Goal: Task Accomplishment & Management: Manage account settings

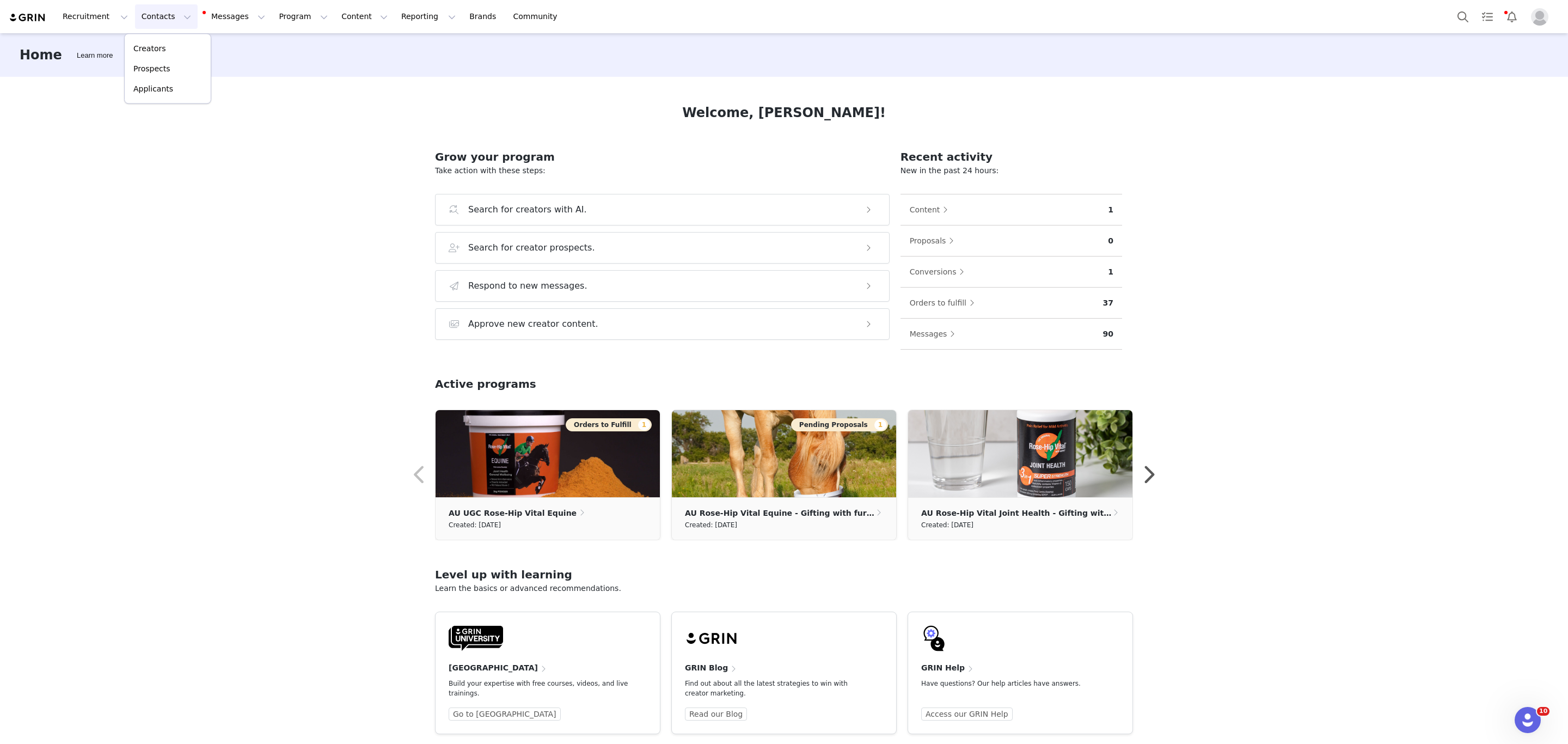
click at [158, 211] on div "Home Learn more Welcome, [PERSON_NAME]! Grow your program Take action with thes…" at bounding box center [784, 388] width 1568 height 709
click at [28, 16] on img at bounding box center [27, 17] width 38 height 11
click at [928, 242] on button "Proposals" at bounding box center [934, 241] width 51 height 17
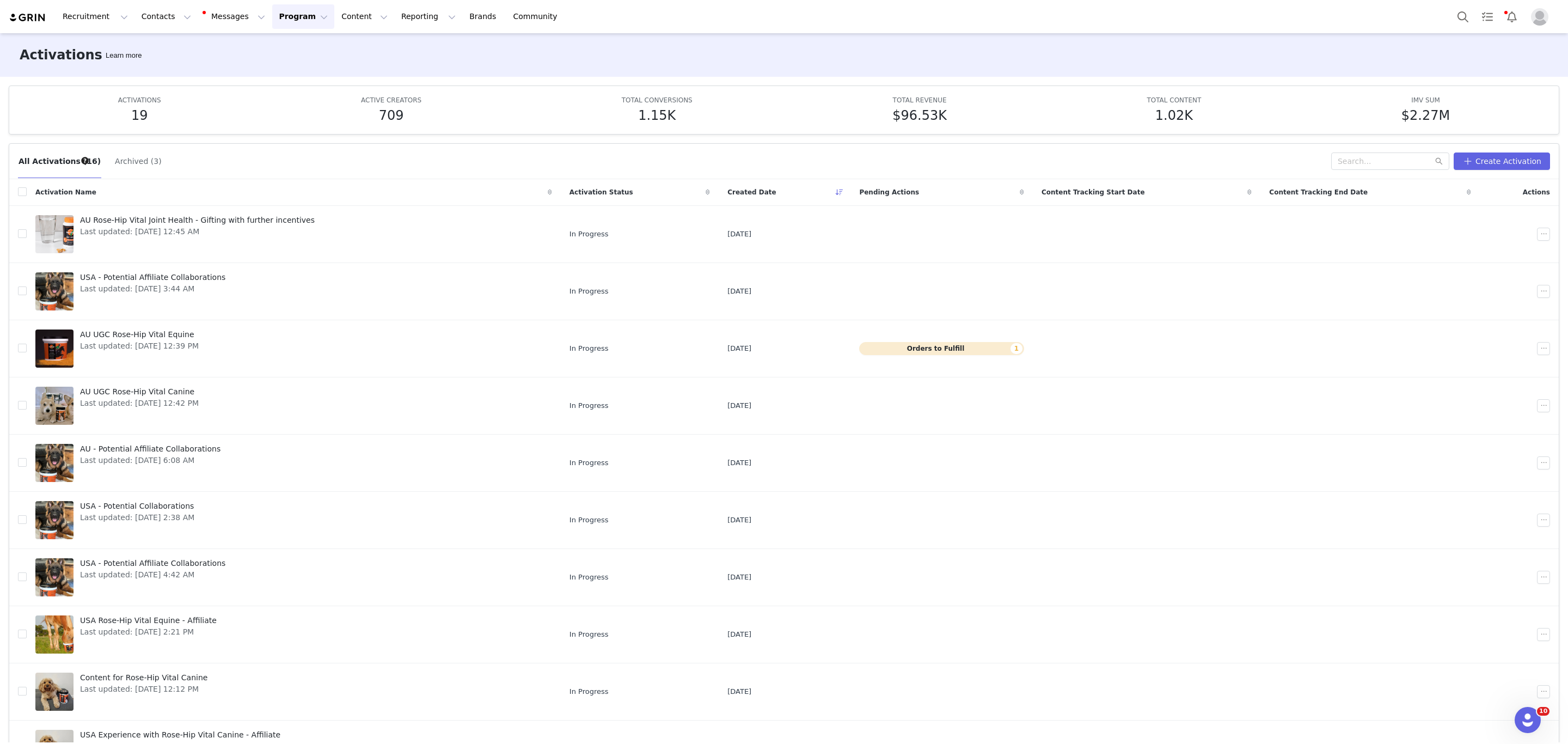
click at [898, 192] on span "Pending Actions" at bounding box center [889, 192] width 60 height 10
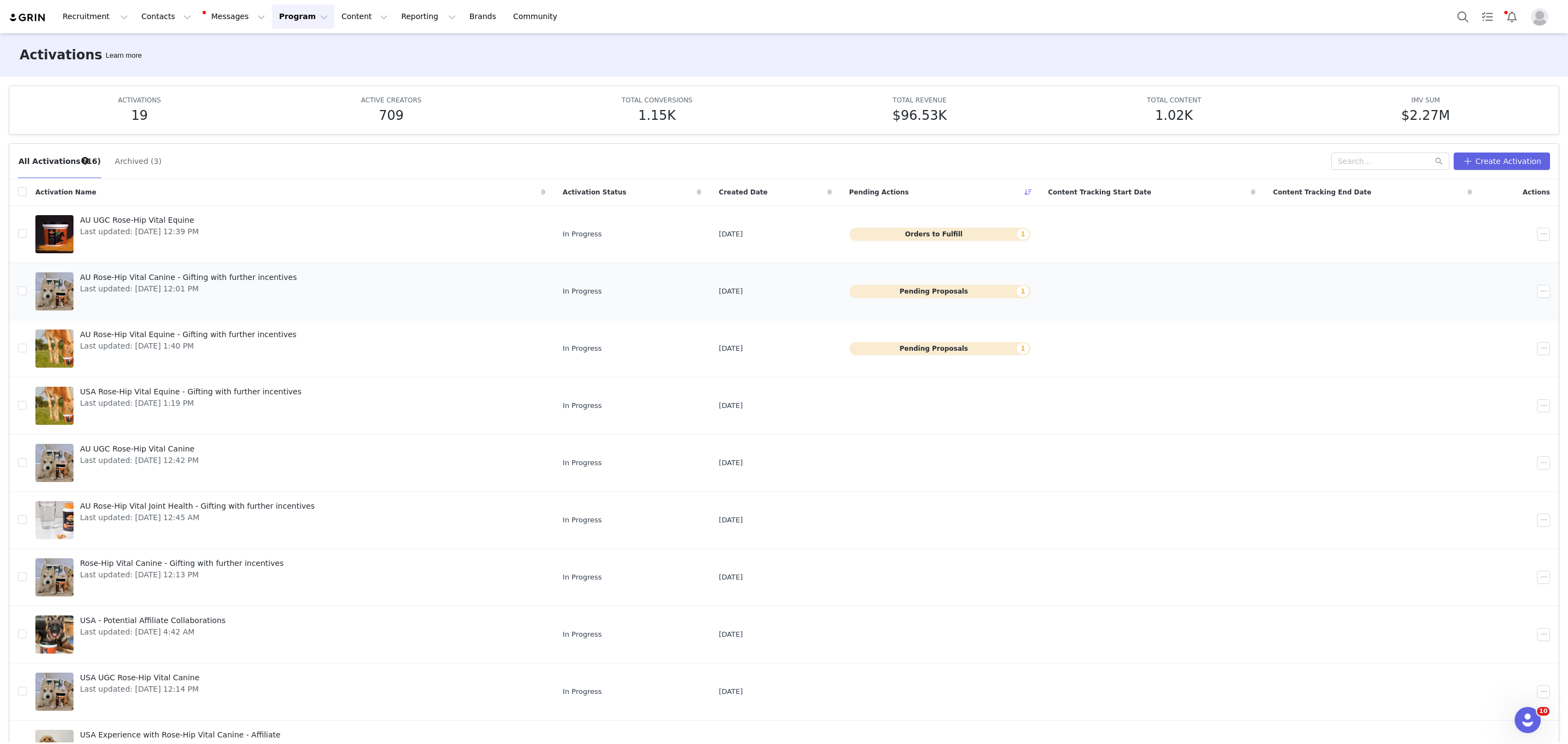
click at [938, 294] on button "Pending Proposals 1" at bounding box center [940, 291] width 181 height 13
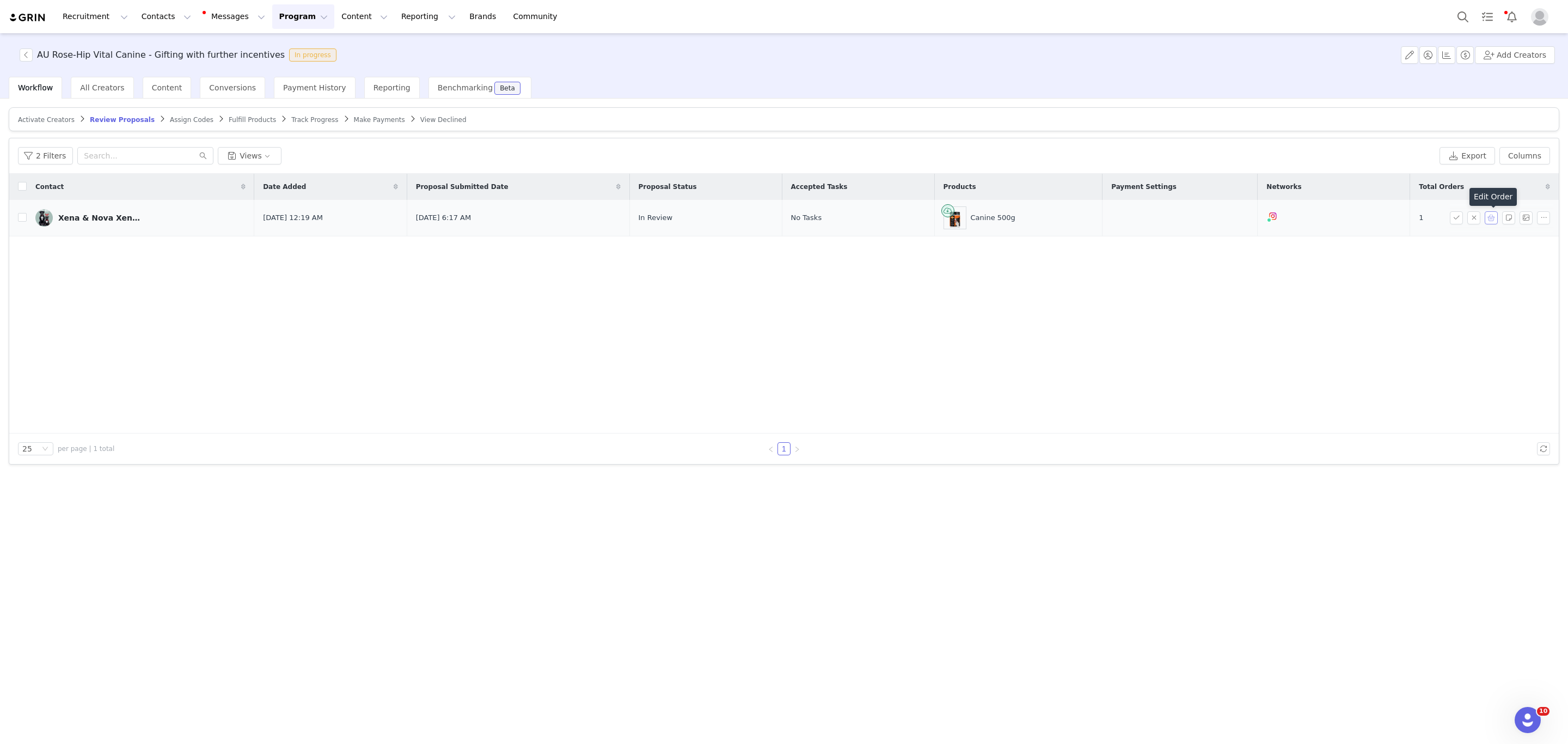
click at [1493, 218] on button "button" at bounding box center [1491, 217] width 13 height 13
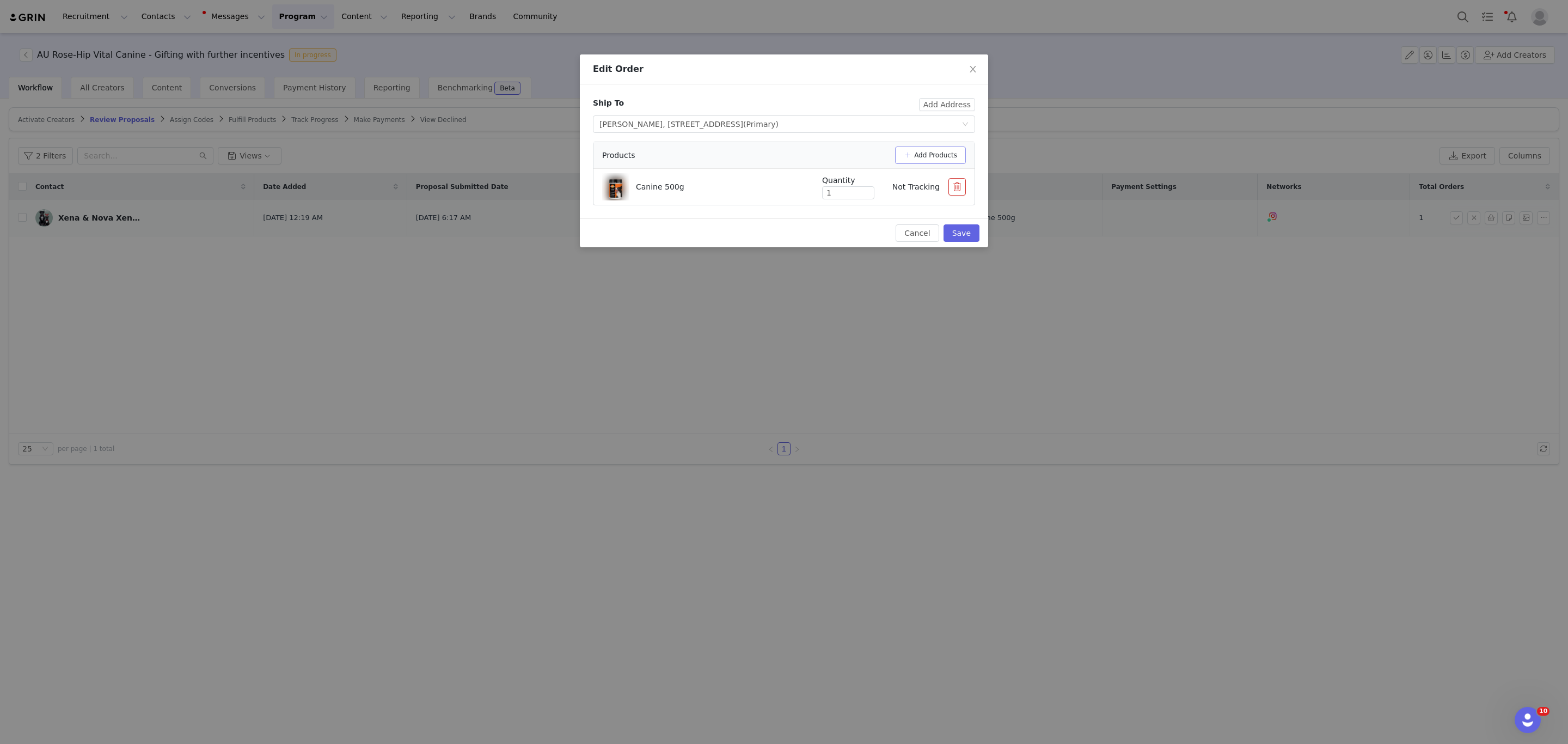
click at [949, 161] on button "Add Products" at bounding box center [931, 155] width 71 height 17
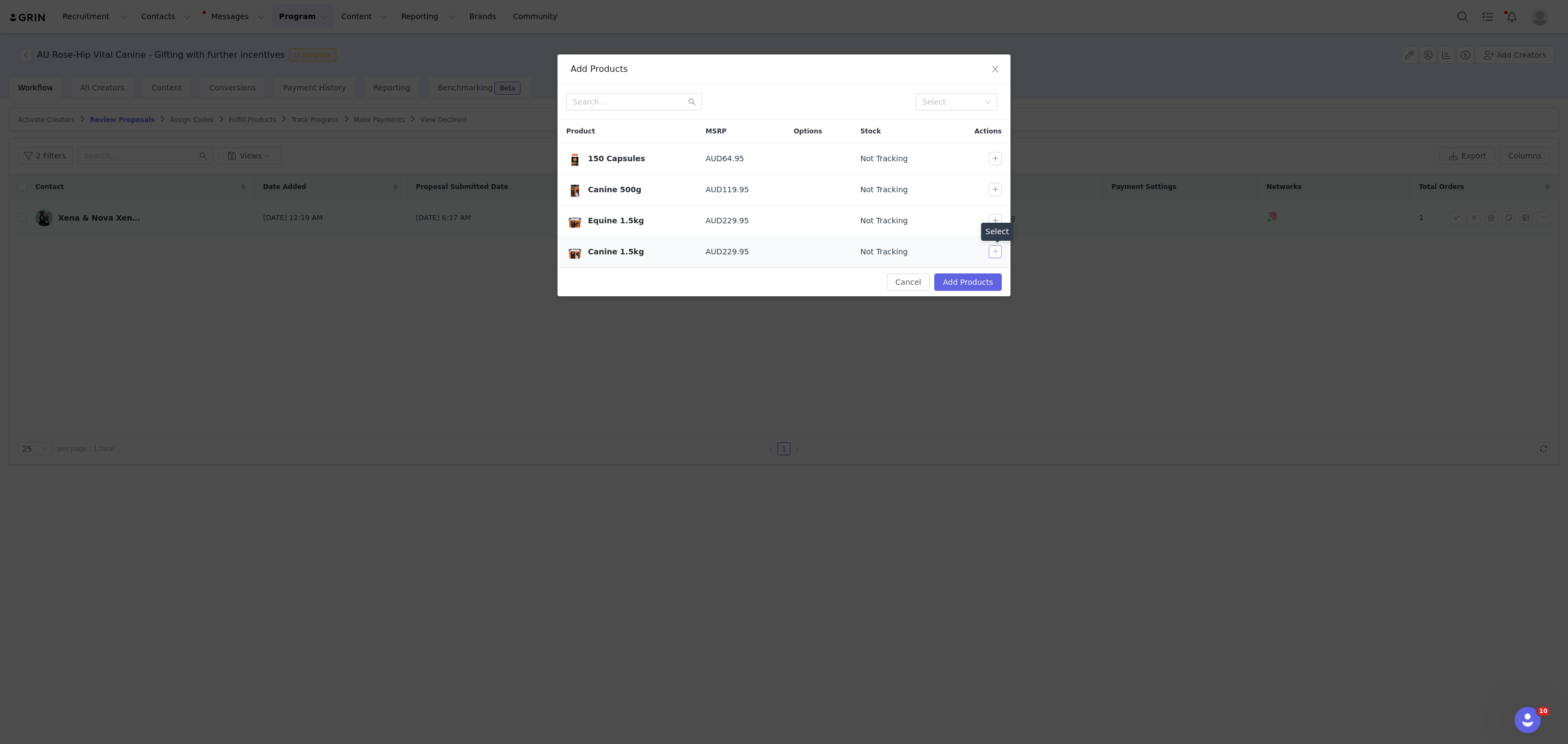
click at [995, 256] on button "button" at bounding box center [995, 251] width 13 height 13
click at [979, 282] on button "Add Products" at bounding box center [968, 282] width 68 height 17
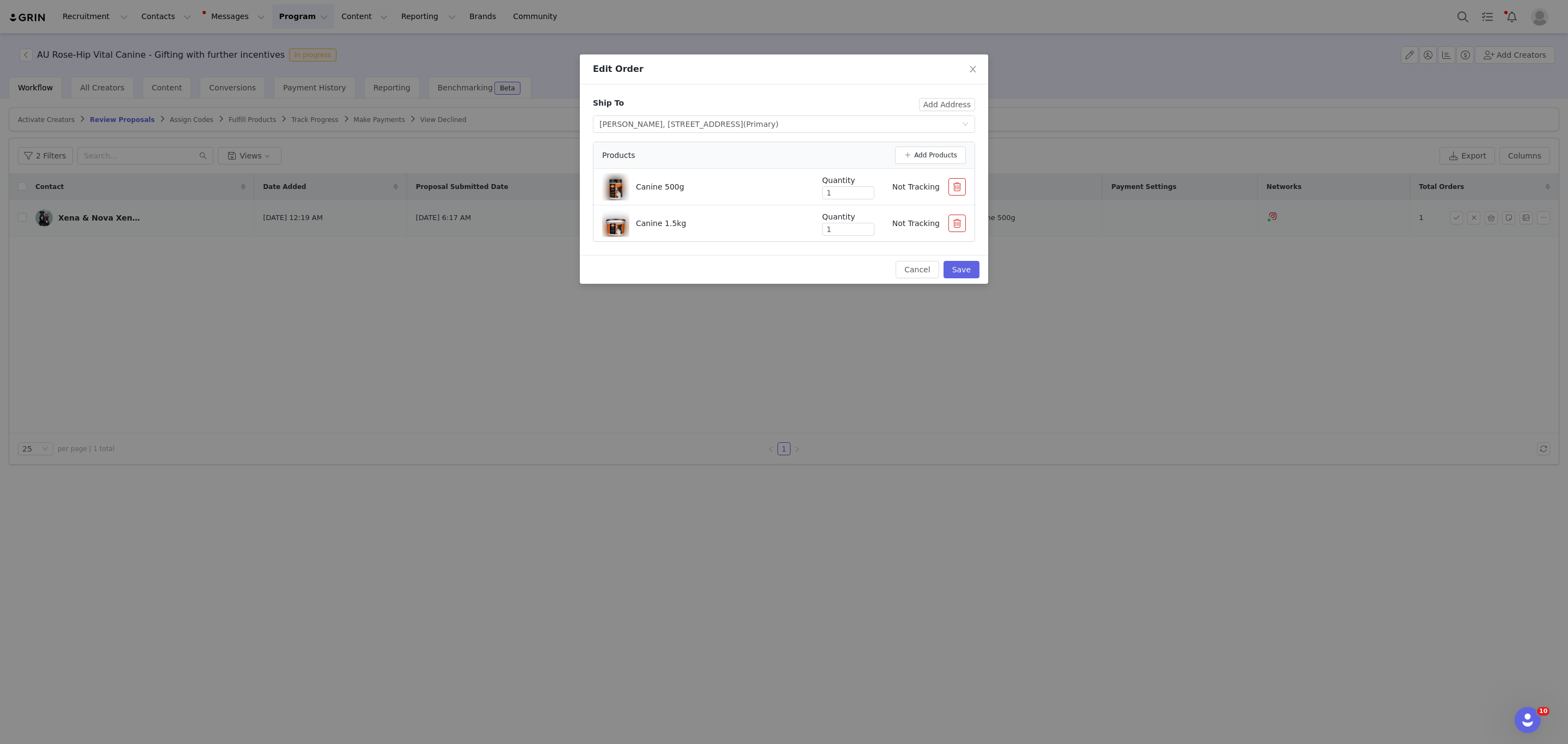
click at [961, 190] on button "button" at bounding box center [957, 187] width 17 height 17
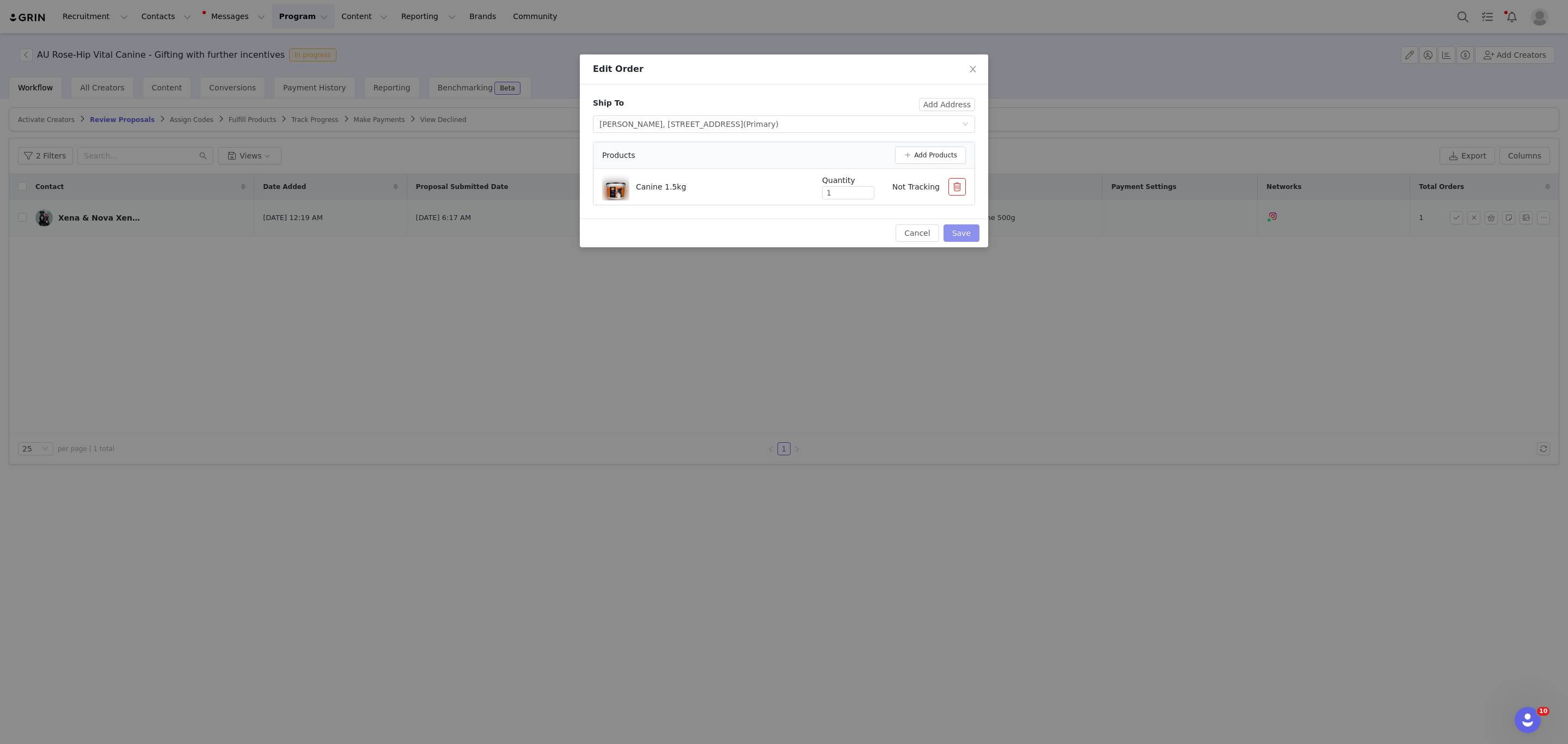
click at [965, 231] on button "Save" at bounding box center [962, 233] width 36 height 17
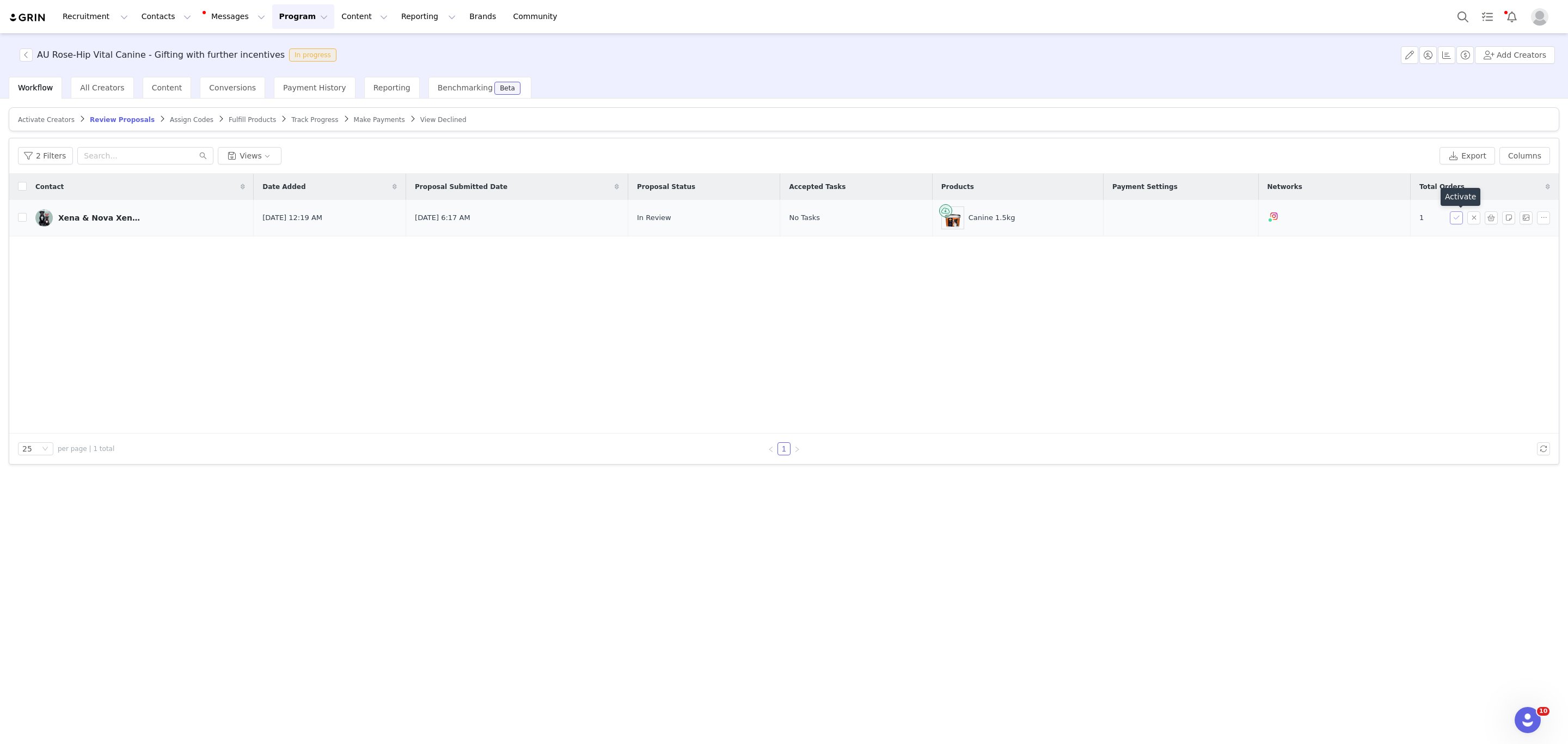
click at [1455, 219] on button "button" at bounding box center [1456, 217] width 13 height 13
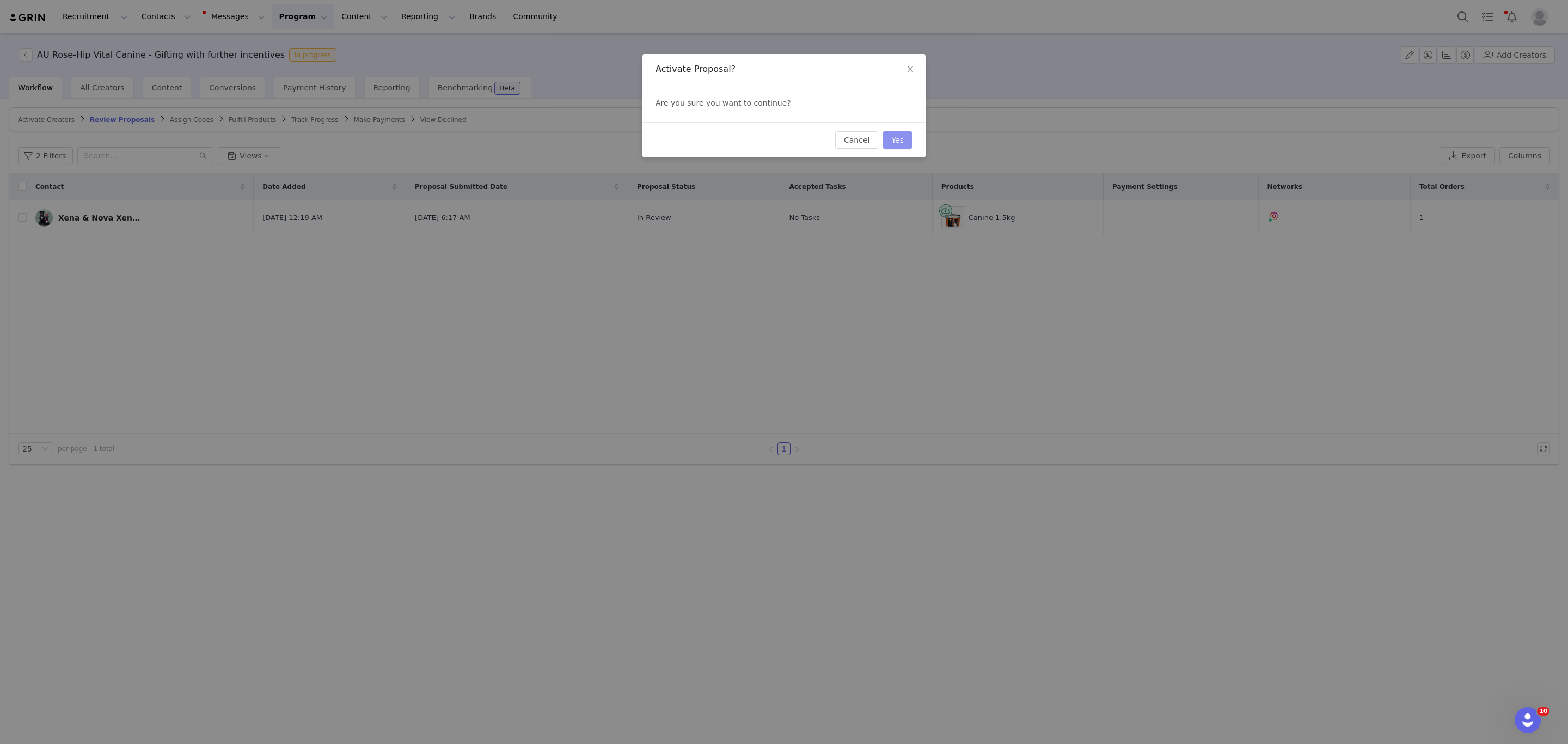
click at [908, 141] on button "Yes" at bounding box center [897, 140] width 30 height 17
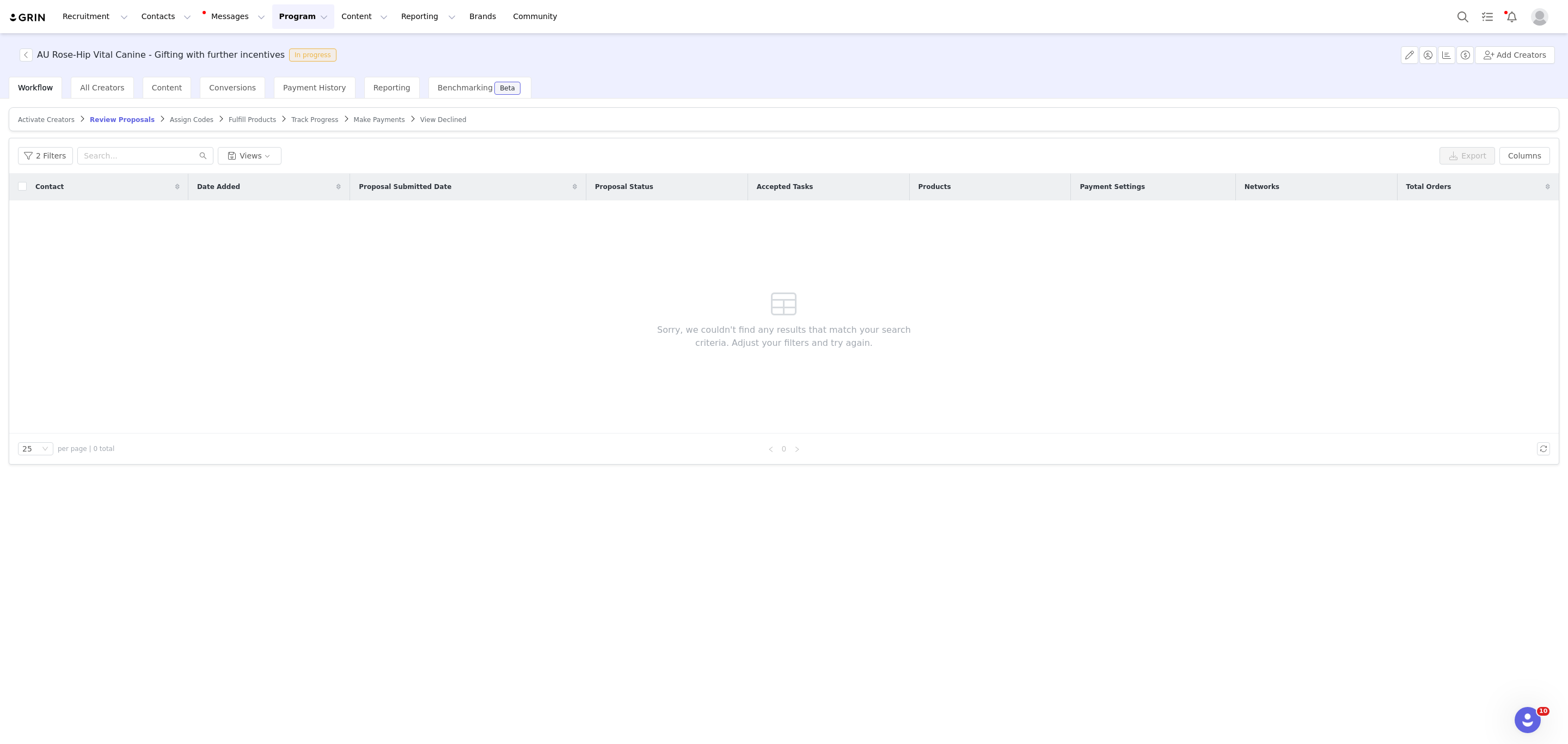
click at [170, 121] on span "Assign Codes" at bounding box center [192, 120] width 43 height 7
click at [184, 156] on icon "icon: close-circle" at bounding box center [186, 156] width 7 height 7
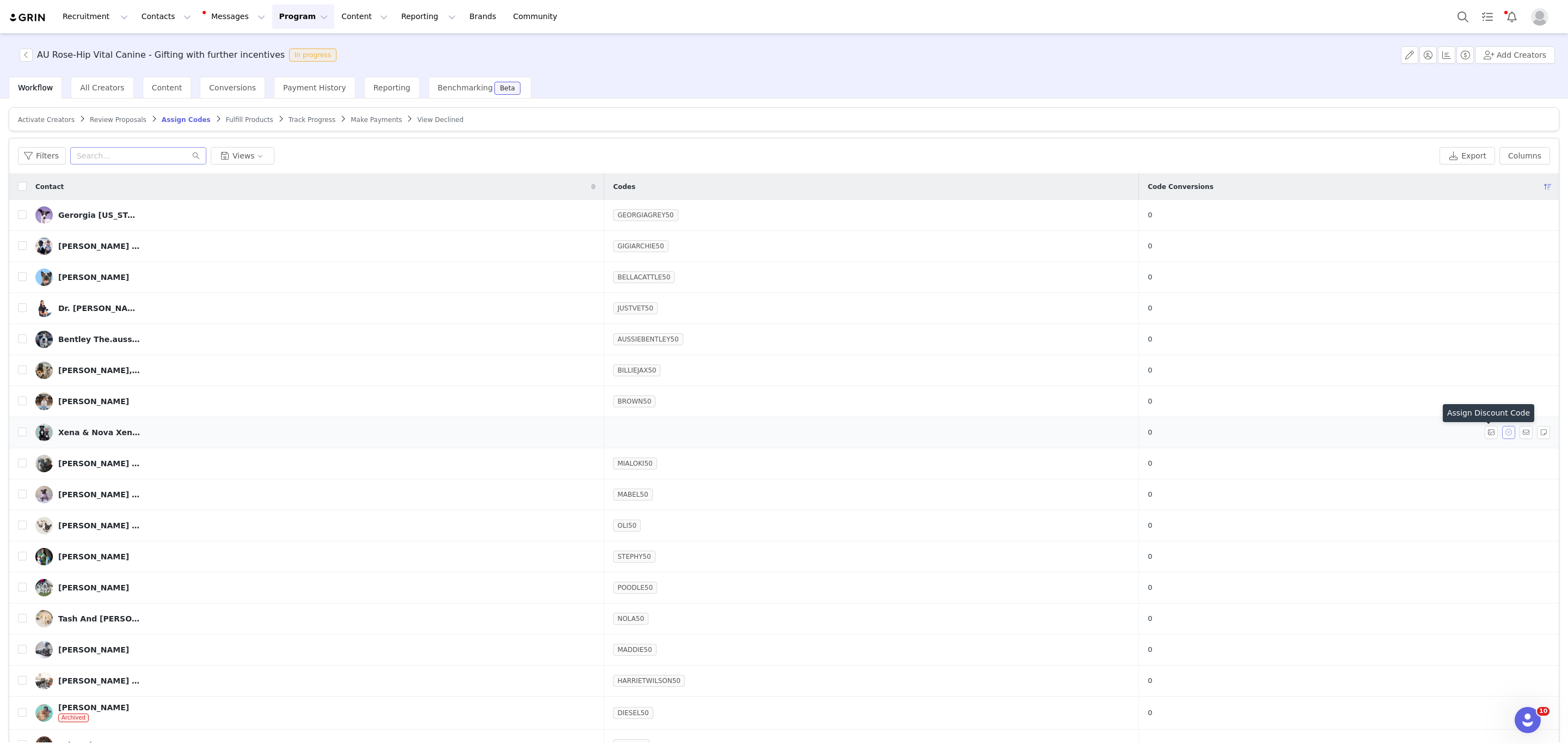
click at [1502, 435] on button "button" at bounding box center [1508, 432] width 13 height 13
click at [1452, 465] on input "XENA.AND.NOVA.STAFFYS50" at bounding box center [1423, 468] width 127 height 17
type input "XENA50"
click at [1403, 498] on button "Assign Codes" at bounding box center [1394, 495] width 68 height 17
click at [230, 122] on span "Fulfill Products" at bounding box center [249, 120] width 47 height 7
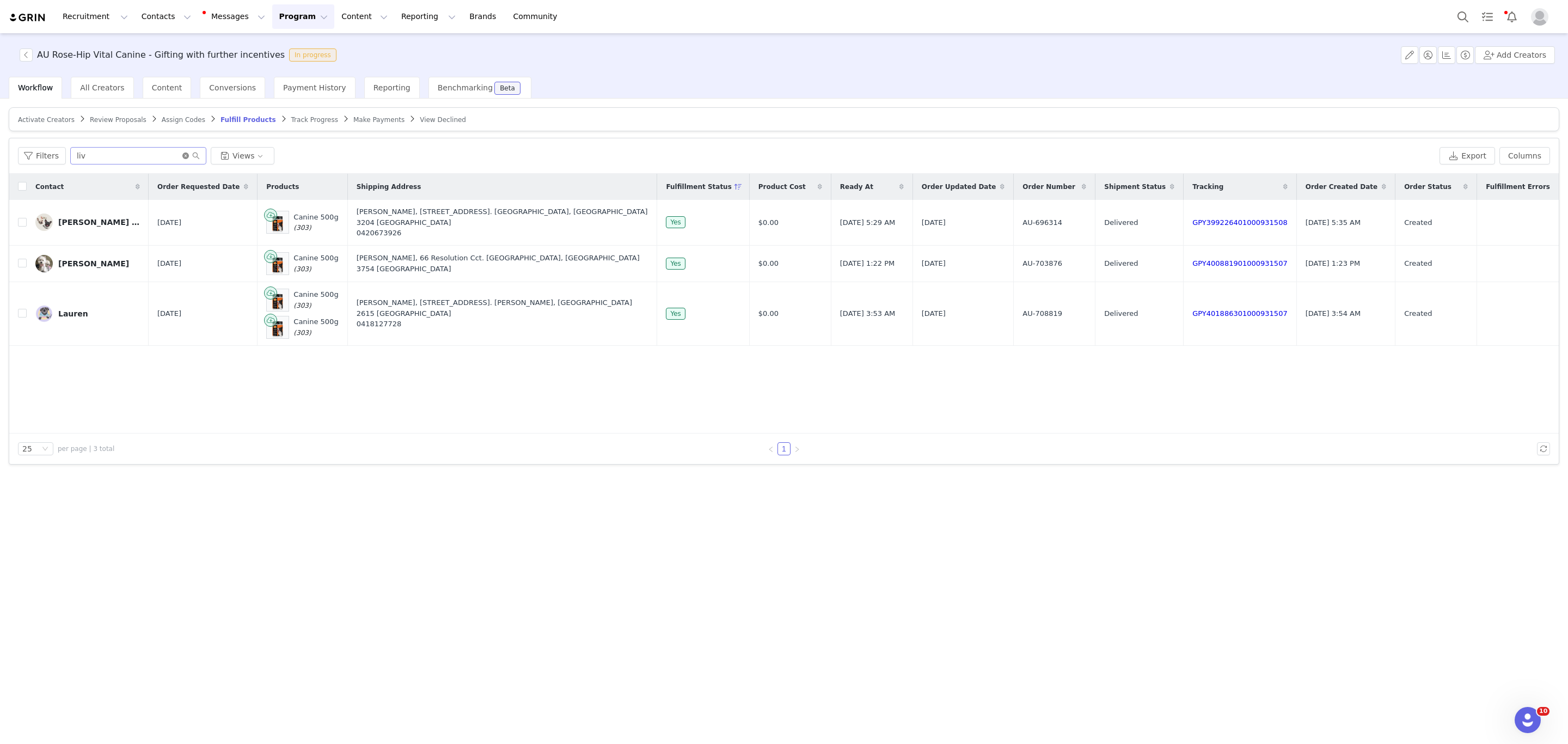
click at [184, 155] on icon "icon: close-circle" at bounding box center [186, 156] width 7 height 7
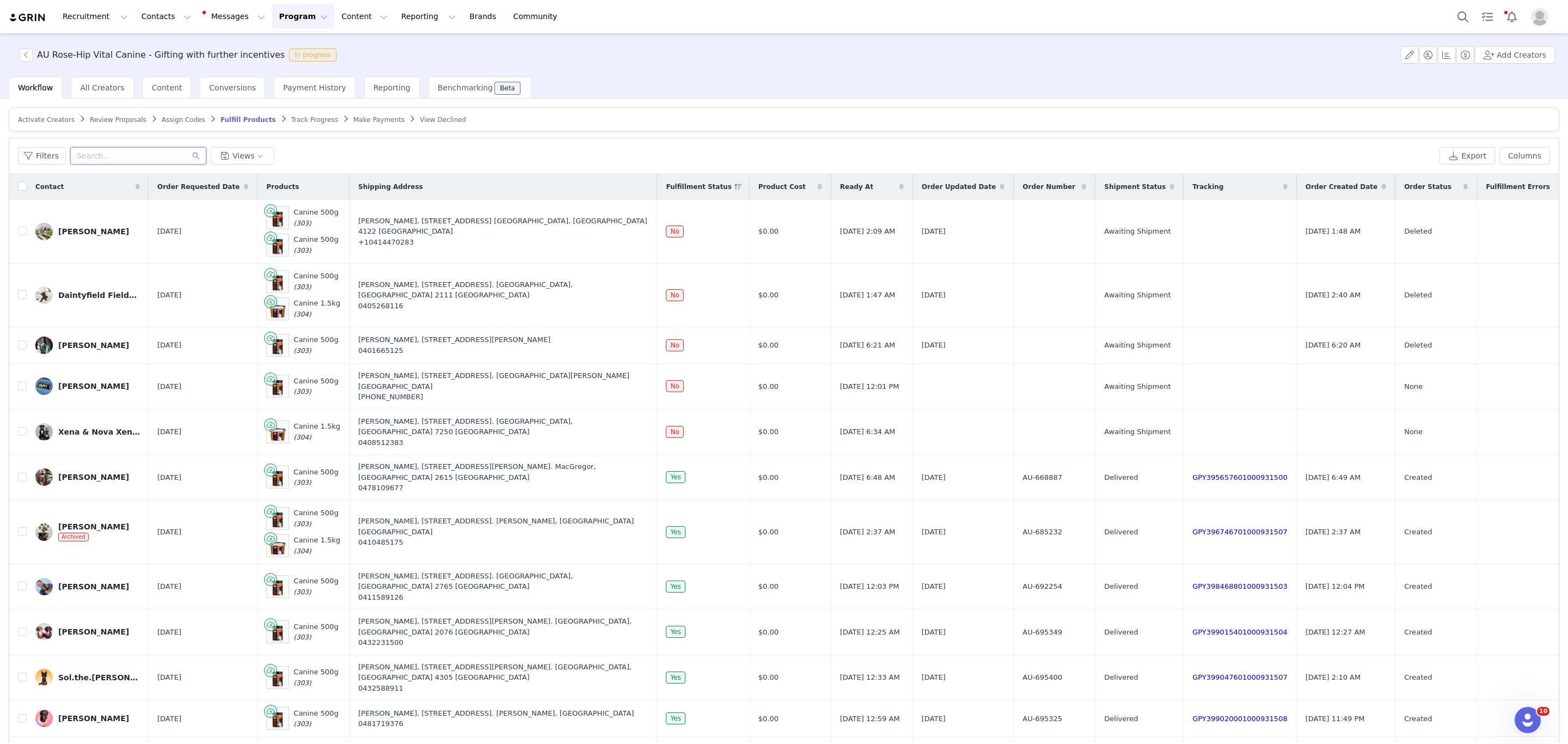
click at [120, 158] on input "text" at bounding box center [138, 156] width 136 height 17
type input "xena"
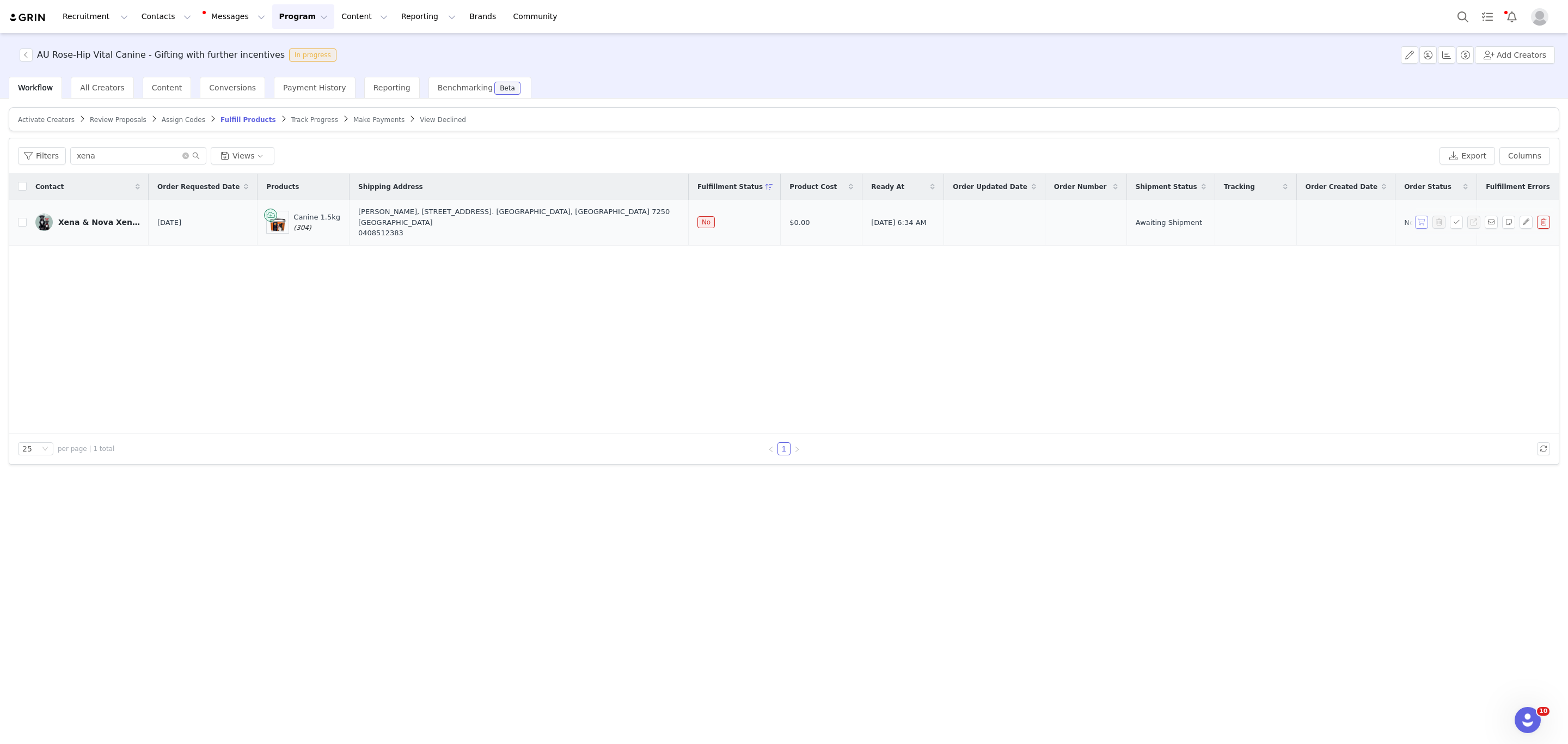
click at [1425, 217] on button "button" at bounding box center [1421, 222] width 13 height 13
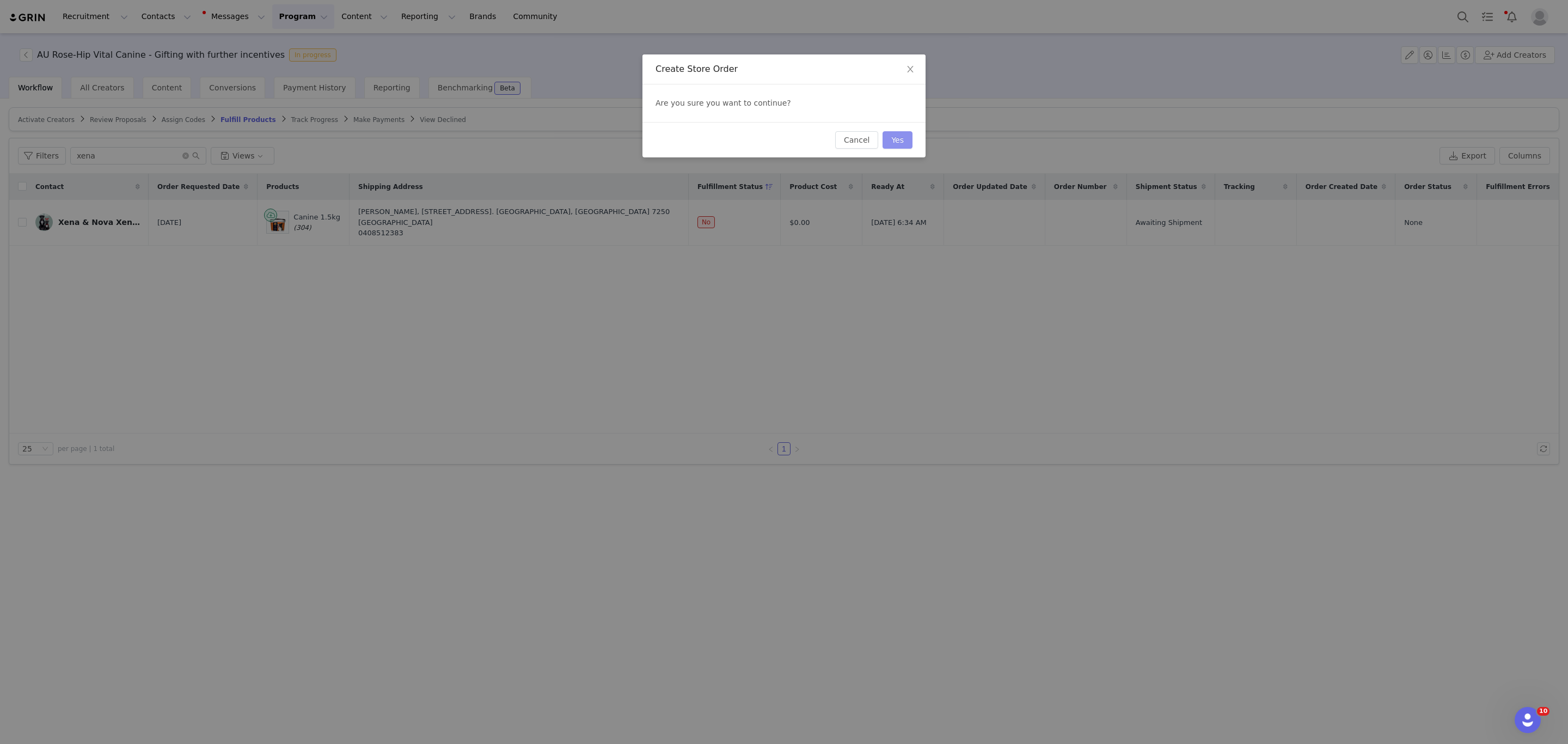
click at [902, 141] on button "Yes" at bounding box center [897, 140] width 30 height 17
